Goal: Transaction & Acquisition: Purchase product/service

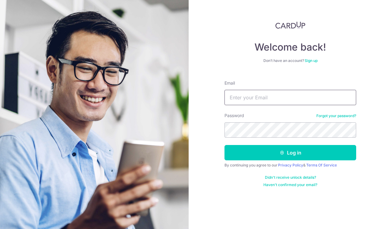
type input "lohyuting@gmail.com"
click at [291, 153] on button "Log in" at bounding box center [291, 152] width 132 height 15
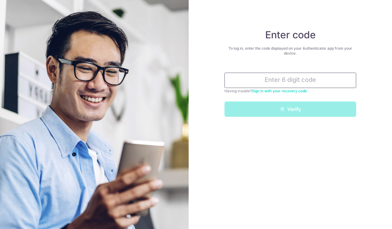
click at [268, 81] on input "text" at bounding box center [291, 80] width 132 height 15
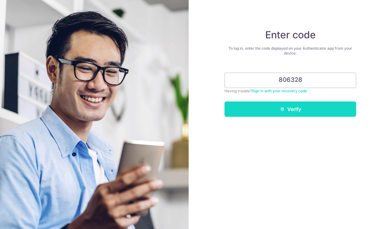
type input "806328"
click at [285, 108] on button "Verify" at bounding box center [291, 108] width 132 height 15
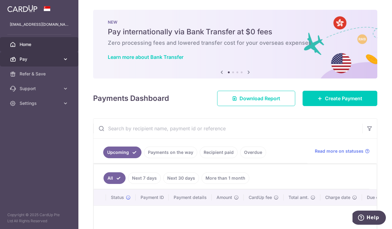
click at [39, 58] on span "Pay" at bounding box center [40, 59] width 40 height 6
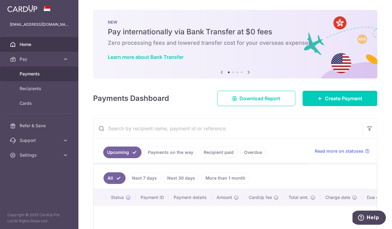
click at [31, 74] on span "Payments" at bounding box center [40, 74] width 40 height 6
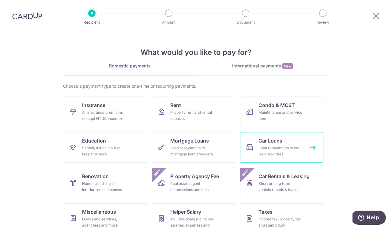
click at [281, 147] on div "Loan repayments to car loan providers" at bounding box center [281, 151] width 44 height 12
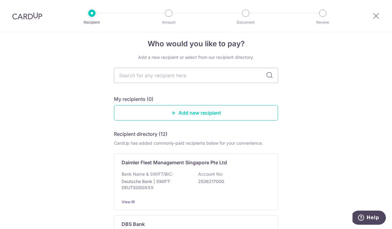
scroll to position [5, 0]
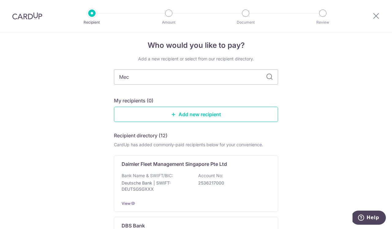
type input "Mece"
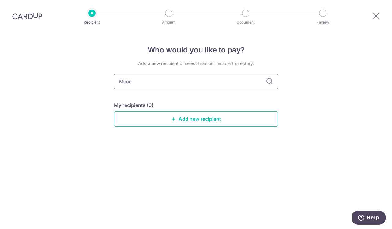
scroll to position [0, 0]
type input "Mer"
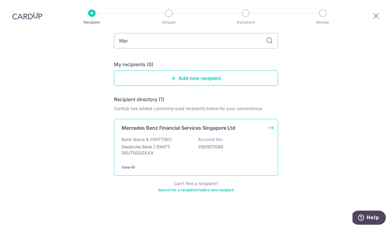
scroll to position [41, 0]
click at [272, 126] on div "Mercedes Benz Financial Services Singapore Ltd Bank Name & SWIFT/BIC: Deutsche …" at bounding box center [196, 147] width 164 height 57
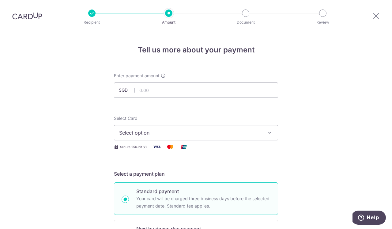
click at [182, 132] on span "Select option" at bounding box center [190, 132] width 143 height 7
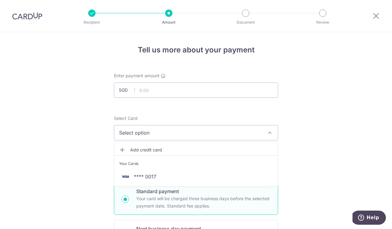
click at [184, 135] on span "Select option" at bounding box center [190, 132] width 143 height 7
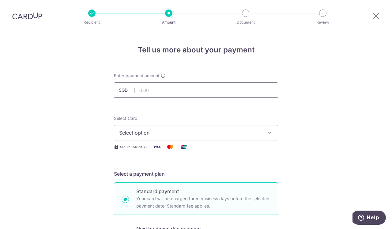
click at [171, 93] on input "text" at bounding box center [196, 89] width 164 height 15
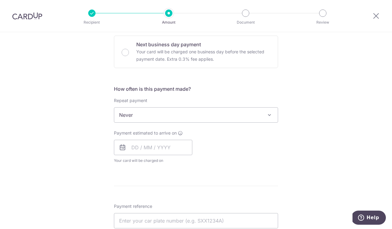
scroll to position [185, 0]
click at [181, 117] on span "Never" at bounding box center [196, 114] width 164 height 15
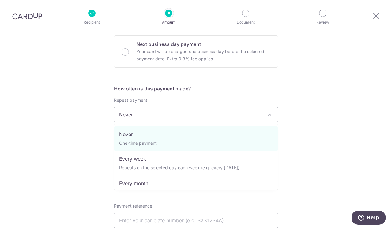
click at [181, 117] on span "Never" at bounding box center [196, 114] width 164 height 15
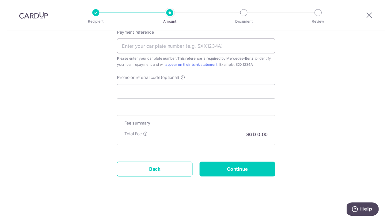
scroll to position [358, 0]
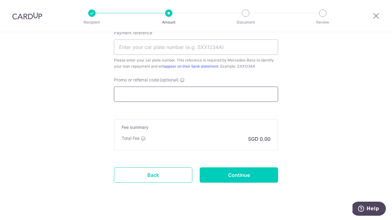
click at [178, 95] on input "Promo or referral code (optional)" at bounding box center [196, 94] width 164 height 15
paste input "MLTAX25R"
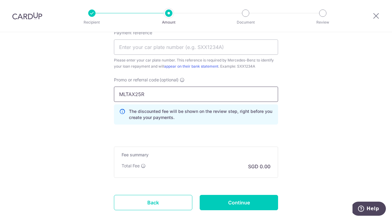
type input "MLTAX25R"
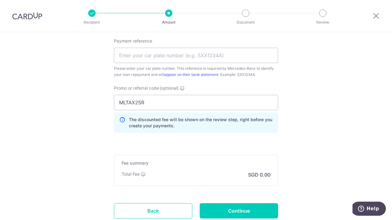
scroll to position [346, 0]
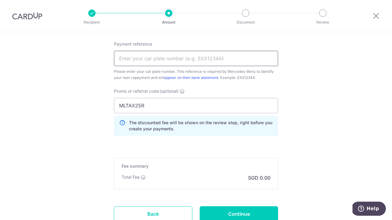
click at [198, 62] on input "Payment reference" at bounding box center [196, 58] width 164 height 15
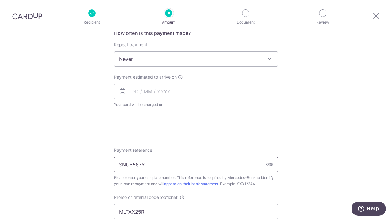
scroll to position [219, 0]
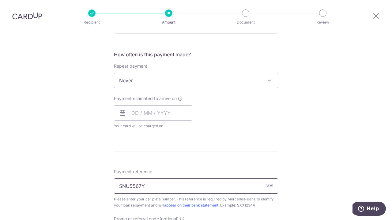
type input "SNU5567Y"
click at [184, 78] on span "Never" at bounding box center [196, 80] width 164 height 15
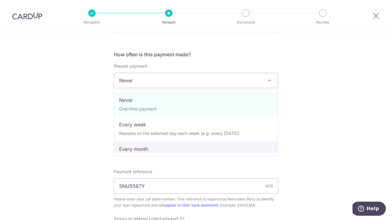
click at [150, 154] on span "Never One-time payment Every week Repeats on the selected day each week (e.g. e…" at bounding box center [196, 123] width 164 height 67
select select "3"
type input "17/10/2025"
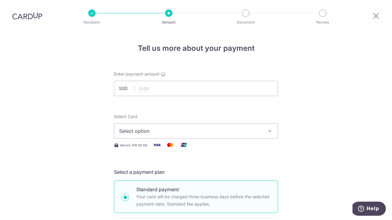
scroll to position [1, 0]
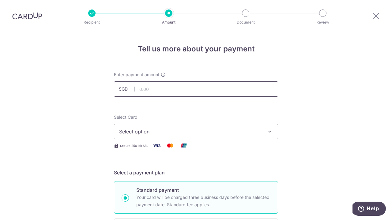
click at [154, 92] on input "text" at bounding box center [196, 89] width 164 height 15
type input "6"
type input "1,000.00"
click at [228, 129] on span "Select option" at bounding box center [190, 131] width 143 height 7
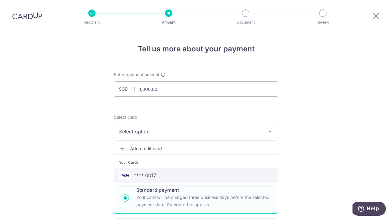
click at [175, 177] on span "**** 0017" at bounding box center [196, 175] width 154 height 7
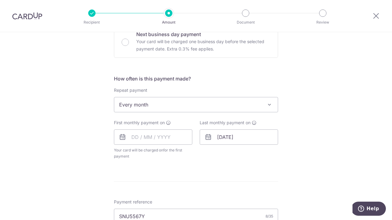
scroll to position [197, 0]
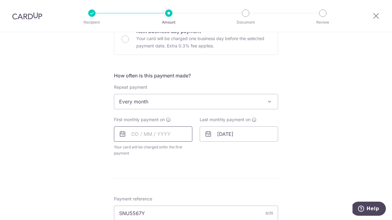
click at [166, 132] on input "text" at bounding box center [153, 134] width 78 height 15
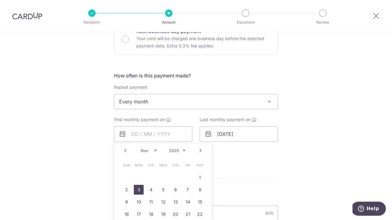
click at [140, 191] on link "3" at bounding box center [139, 190] width 10 height 10
type input "03/11/2025"
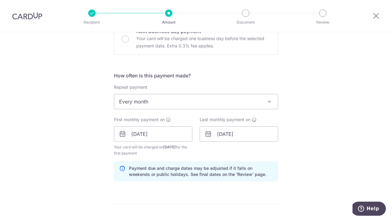
click at [320, 150] on div "Tell us more about your payment Enter payment amount SGD 1,000.00 1000.00 Selec…" at bounding box center [196, 142] width 392 height 614
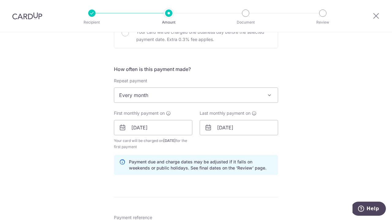
scroll to position [204, 0]
click at [242, 130] on input "03/11/2025" at bounding box center [239, 127] width 78 height 15
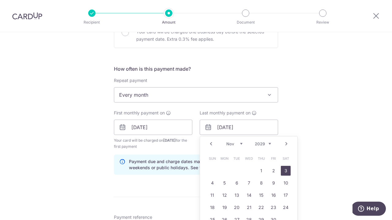
click at [287, 170] on link "3" at bounding box center [286, 171] width 10 height 10
type input "03/11/2029"
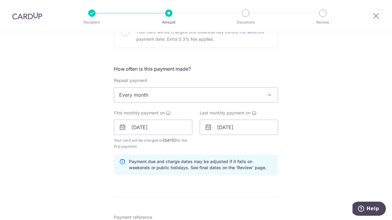
click at [338, 130] on div "Tell us more about your payment Enter payment amount SGD 1,000.00 1000.00 Selec…" at bounding box center [196, 135] width 392 height 614
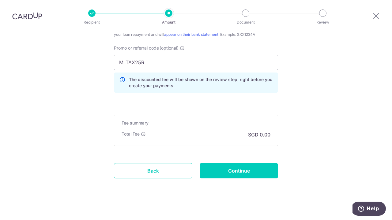
scroll to position [424, 0]
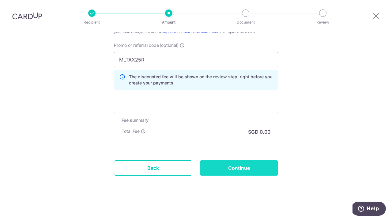
click at [235, 169] on input "Continue" at bounding box center [239, 168] width 78 height 15
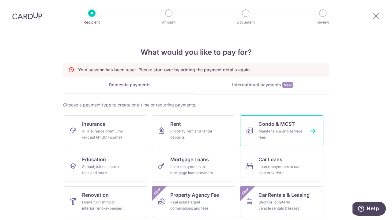
click at [274, 132] on div "Maintenance and service fees" at bounding box center [281, 134] width 44 height 12
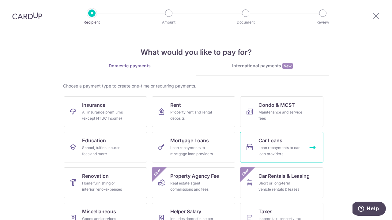
click at [257, 145] on link "Car Loans Loan repayments to car loan providers" at bounding box center [281, 147] width 83 height 31
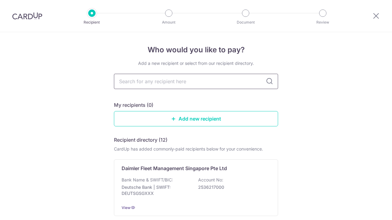
click at [181, 82] on input "text" at bounding box center [196, 81] width 164 height 15
type input "merce"
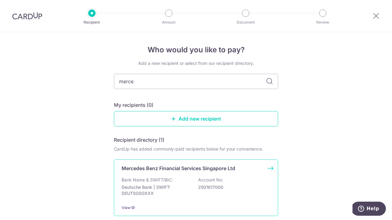
click at [173, 169] on p "Mercedes Benz Financial Services Singapore Ltd" at bounding box center [179, 168] width 114 height 7
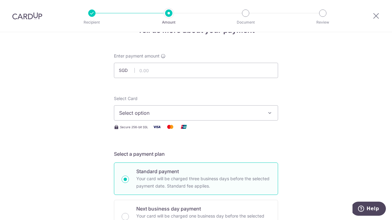
scroll to position [19, 0]
click at [172, 74] on input "text" at bounding box center [196, 70] width 164 height 15
type input "1,000.00"
click at [170, 115] on span "Select option" at bounding box center [190, 113] width 143 height 7
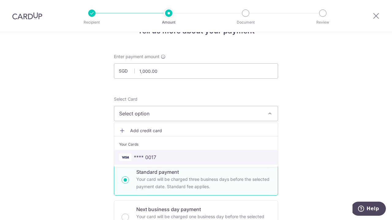
click at [151, 155] on span "**** 0017" at bounding box center [145, 157] width 22 height 7
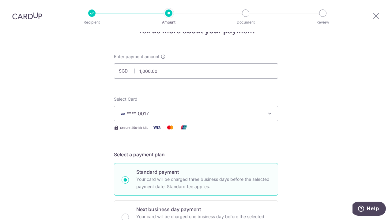
type input "14/05/2025"
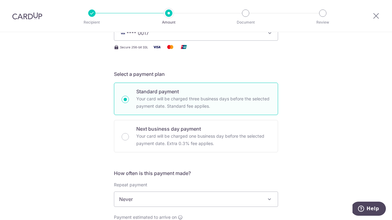
scroll to position [126, 0]
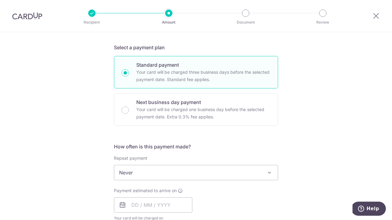
click at [150, 178] on span "Never" at bounding box center [196, 173] width 164 height 15
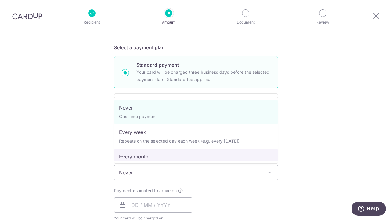
select select "3"
type input "17/10/2025"
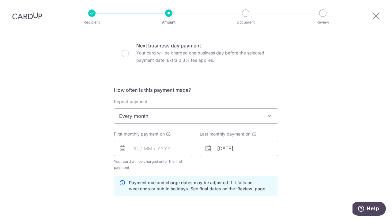
scroll to position [189, 0]
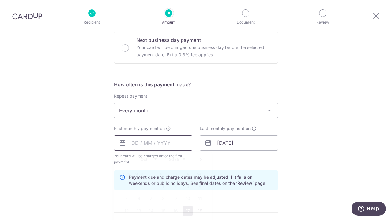
click at [170, 142] on input "text" at bounding box center [153, 143] width 78 height 15
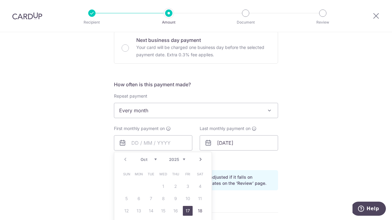
click at [201, 159] on link "Next" at bounding box center [200, 159] width 7 height 7
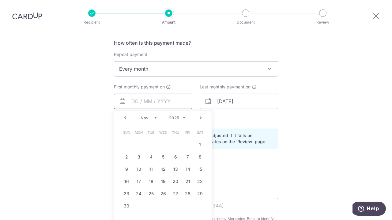
scroll to position [232, 0]
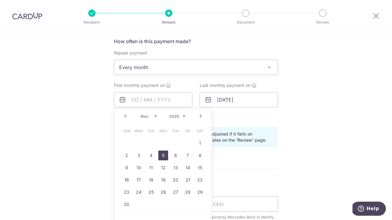
click at [165, 157] on link "5" at bounding box center [164, 156] width 10 height 10
type input "[DATE]"
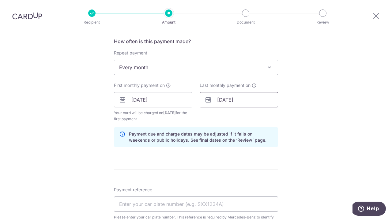
click at [252, 99] on input "[DATE]" at bounding box center [239, 99] width 78 height 15
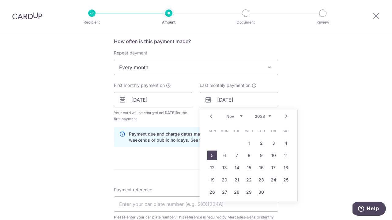
click at [213, 155] on link "5" at bounding box center [213, 156] width 10 height 10
type input "05/11/2028"
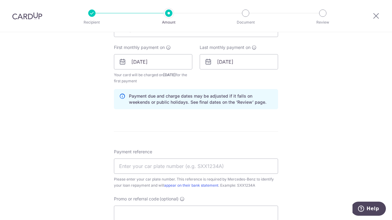
scroll to position [274, 0]
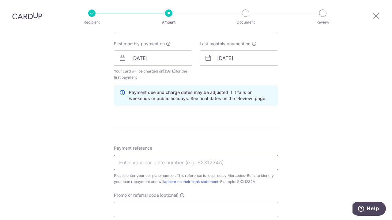
click at [192, 159] on input "Payment reference" at bounding box center [196, 162] width 164 height 15
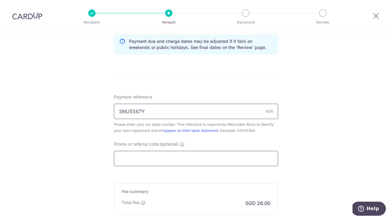
scroll to position [325, 0]
type input "SNU5567Y"
click at [182, 159] on input "Promo or referral code (optional) Enter either a promo code or a referral code …" at bounding box center [196, 158] width 164 height 15
paste input "MLTAX25R"
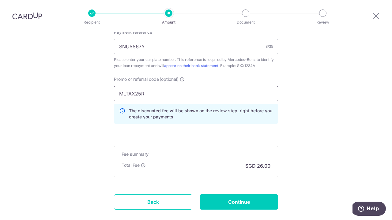
scroll to position [390, 0]
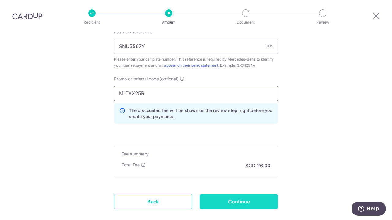
type input "MLTAX25R"
click at [232, 201] on input "Continue" at bounding box center [239, 201] width 78 height 15
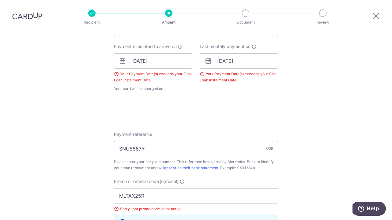
scroll to position [270, 0]
click at [256, 63] on input "05/11/2028" at bounding box center [239, 61] width 78 height 15
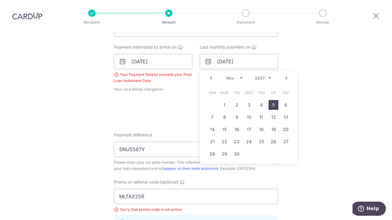
click at [274, 103] on link "5" at bounding box center [274, 105] width 10 height 10
type input "[DATE]"
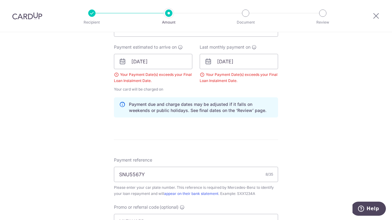
click at [331, 104] on div "Tell us more about your payment Enter payment amount SGD 1,000.00 1000.00 Selec…" at bounding box center [196, 77] width 392 height 631
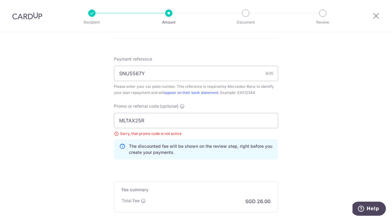
scroll to position [400, 0]
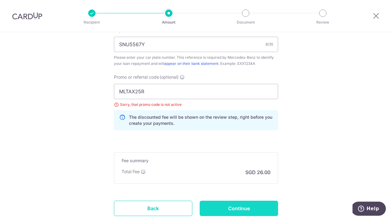
click at [238, 208] on input "Continue" at bounding box center [239, 208] width 78 height 15
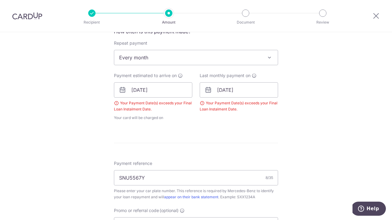
scroll to position [249, 0]
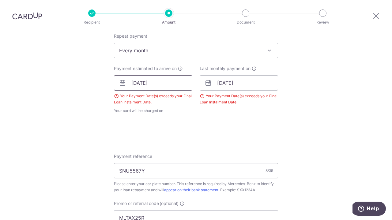
click at [162, 80] on input "[DATE]" at bounding box center [153, 82] width 78 height 15
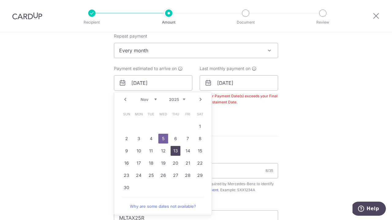
click at [173, 152] on link "13" at bounding box center [176, 151] width 10 height 10
type input "[DATE]"
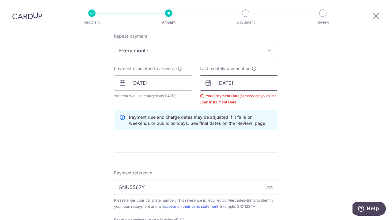
click at [256, 88] on input "[DATE]" at bounding box center [239, 82] width 78 height 15
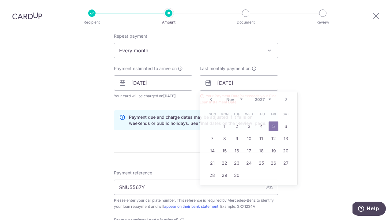
click at [306, 90] on div "Tell us more about your payment Enter payment amount SGD 1,000.00 1000.00 Selec…" at bounding box center [196, 95] width 392 height 622
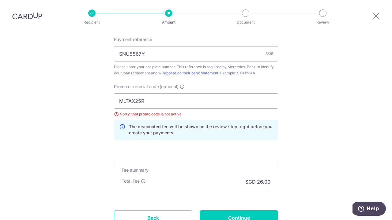
scroll to position [396, 0]
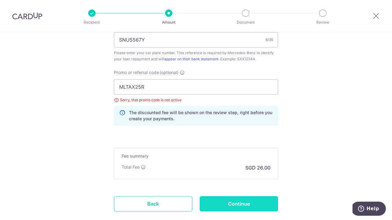
click at [232, 205] on input "Continue" at bounding box center [239, 204] width 78 height 15
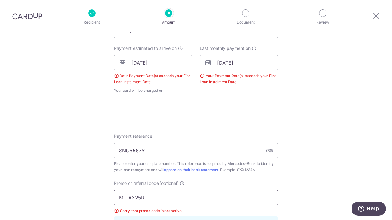
scroll to position [239, 0]
